Goal: Answer question/provide support: Share knowledge or assist other users

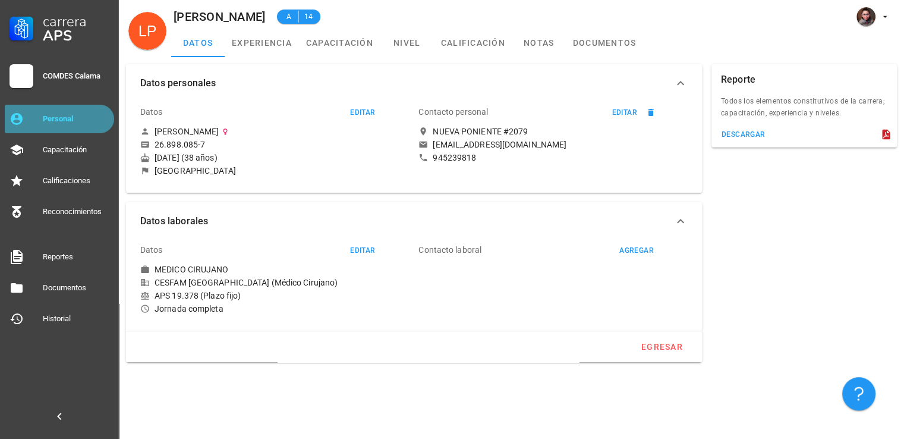
click at [88, 120] on div "Personal" at bounding box center [76, 119] width 67 height 10
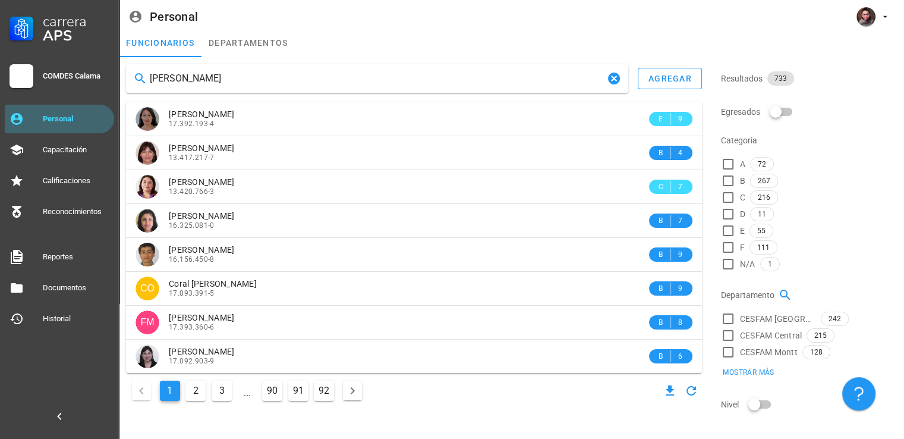
type input "[PERSON_NAME]"
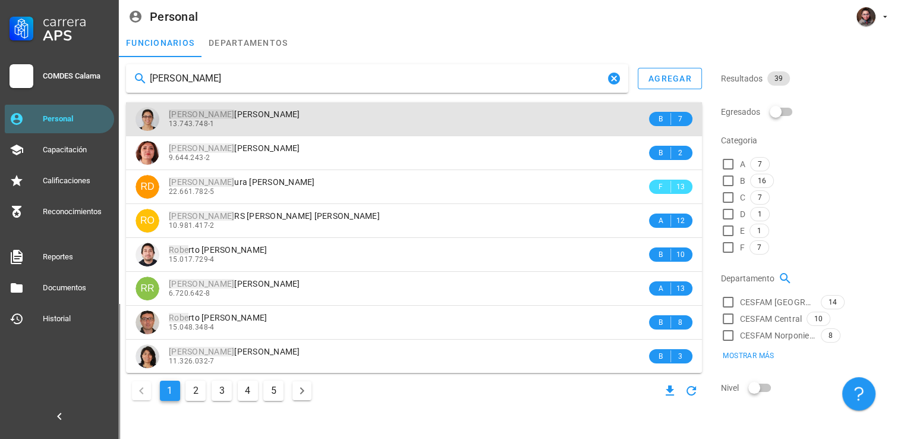
click at [215, 124] on div "13.743.748-1" at bounding box center [408, 124] width 478 height 8
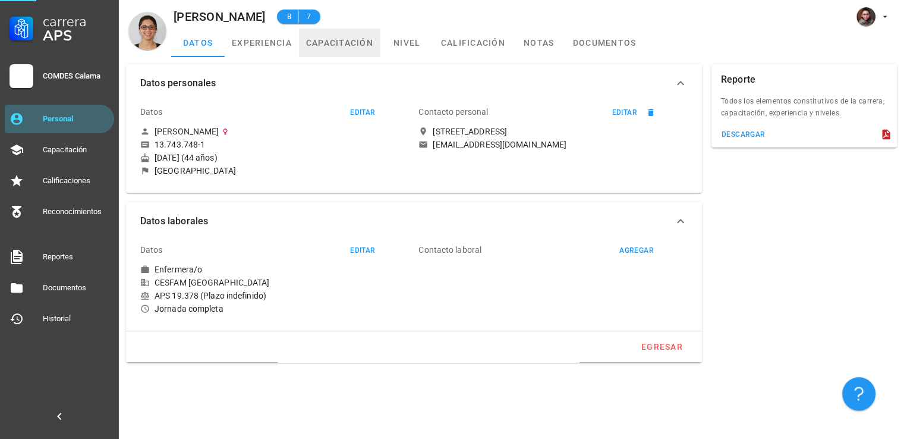
click at [333, 45] on link "capacitación" at bounding box center [339, 43] width 81 height 29
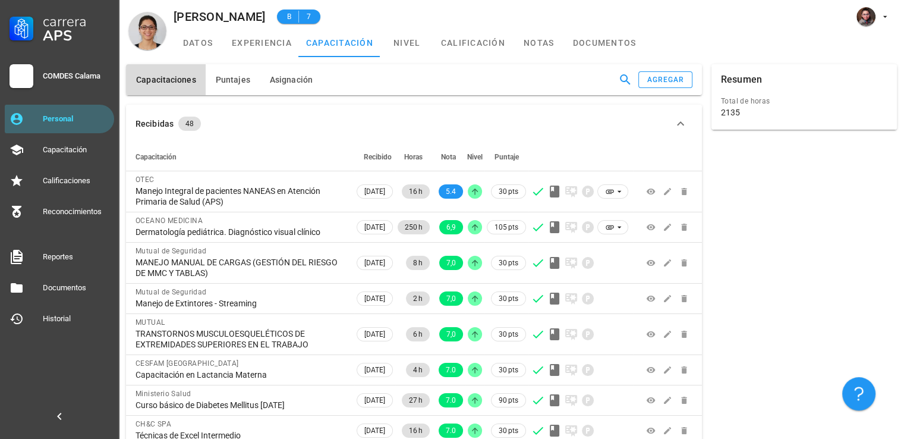
click at [143, 86] on button "Capacitaciones" at bounding box center [166, 79] width 80 height 31
click at [624, 74] on icon "button" at bounding box center [625, 79] width 11 height 11
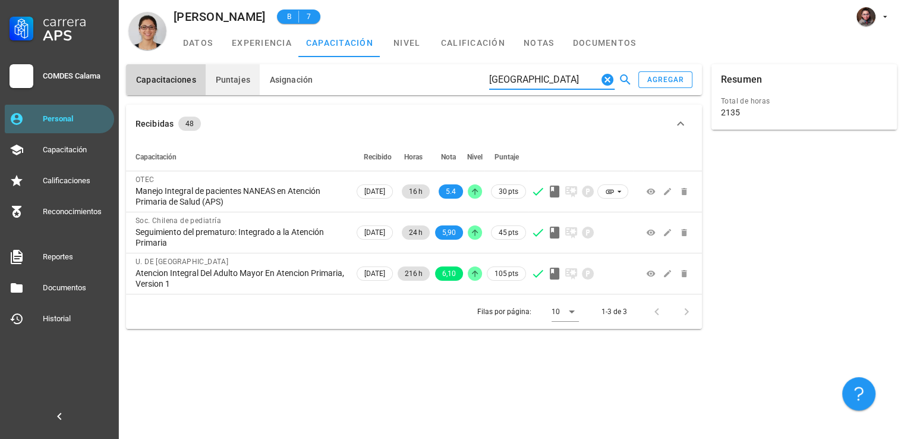
type input "[GEOGRAPHIC_DATA]"
click at [238, 84] on span "Puntajes" at bounding box center [232, 80] width 35 height 10
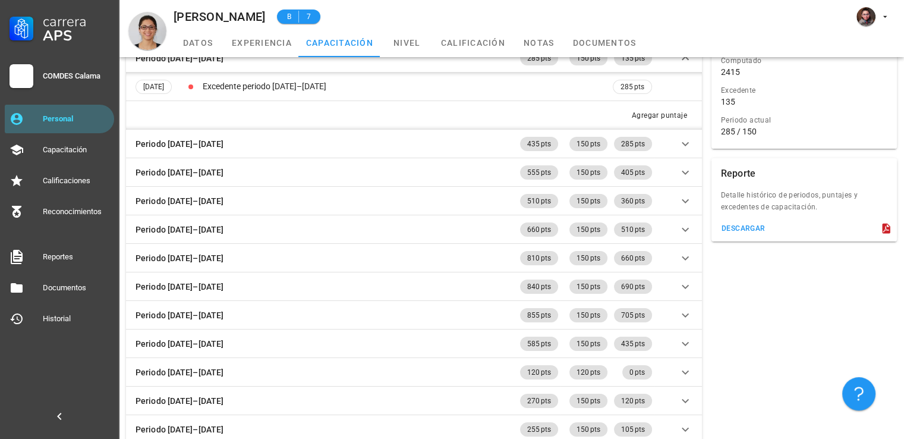
scroll to position [59, 0]
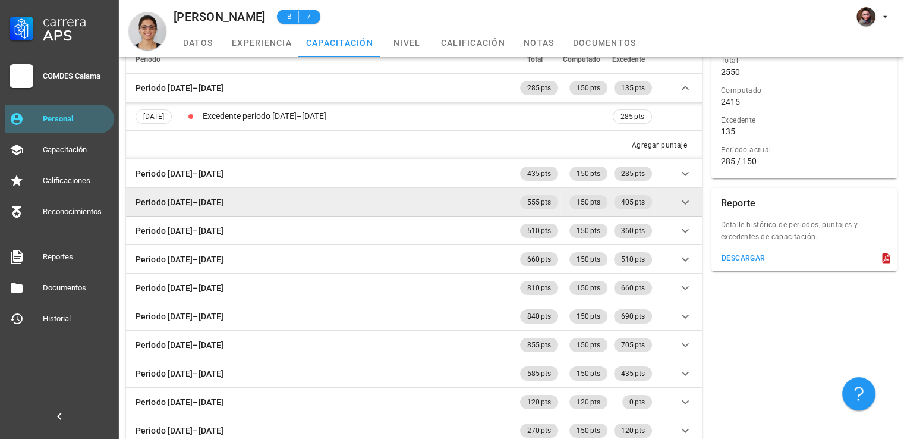
click at [684, 205] on icon at bounding box center [685, 202] width 14 height 14
